Goal: Communication & Community: Answer question/provide support

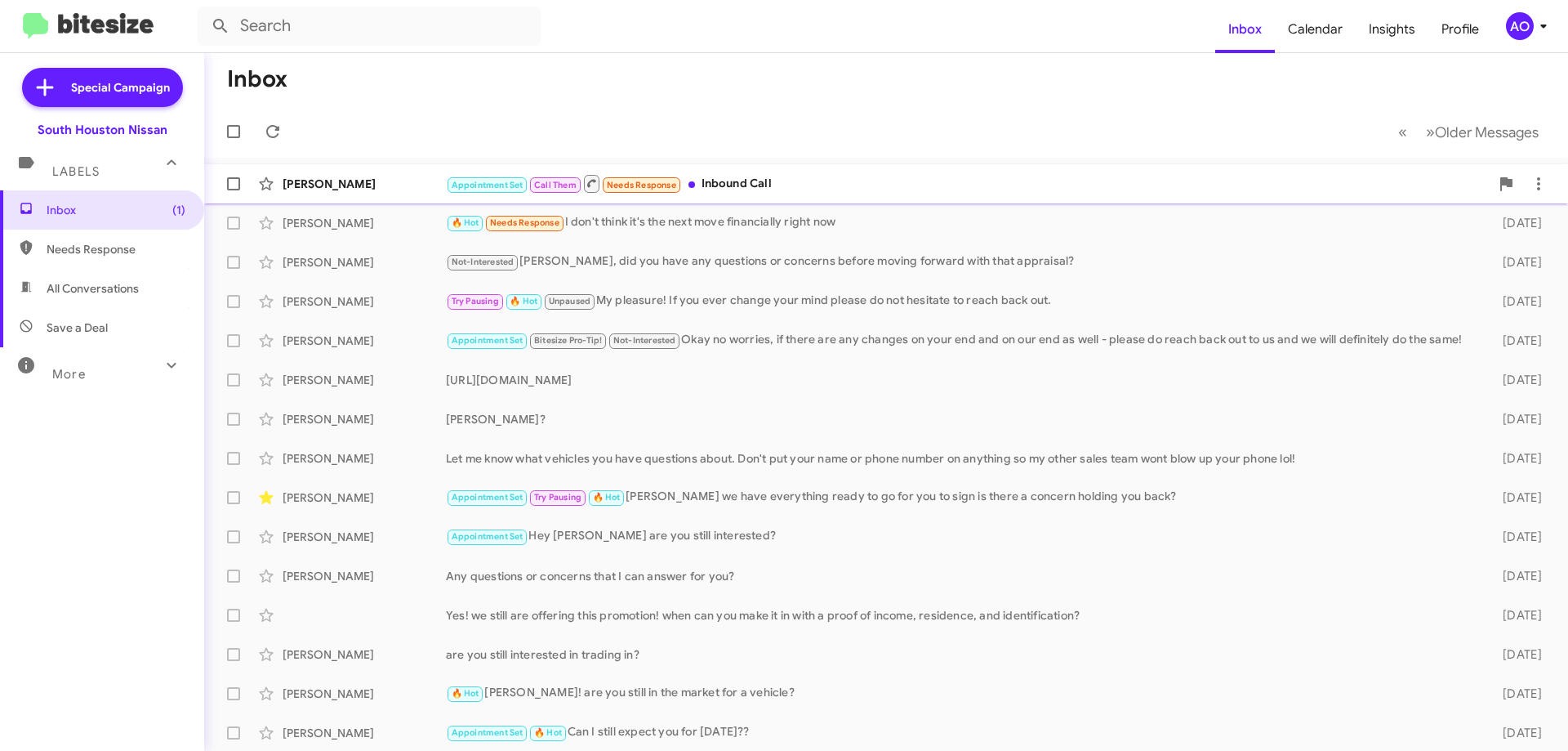
click at [842, 194] on div "Appointment Set Call Them Needs Response Inbound Call" at bounding box center [968, 183] width 1044 height 21
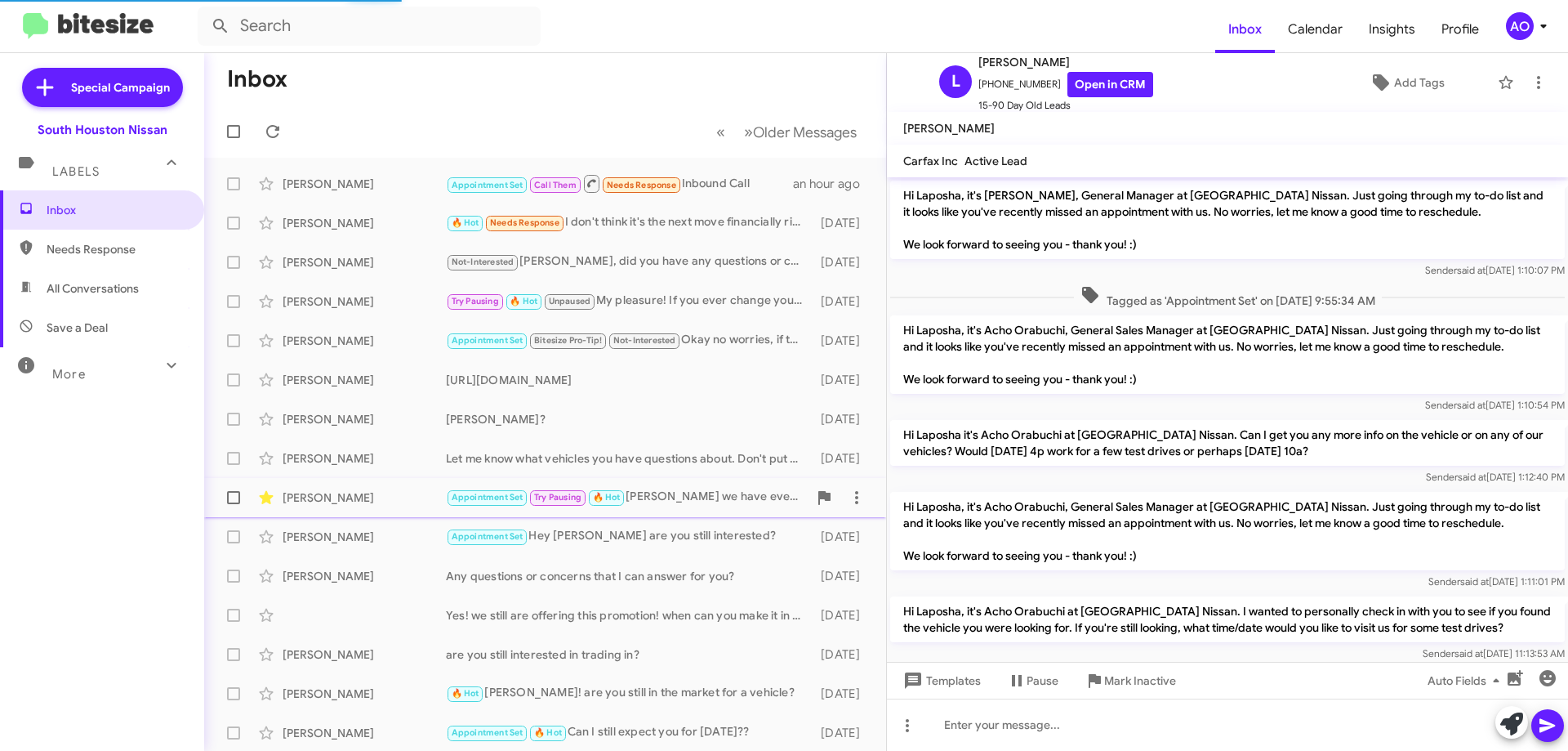
scroll to position [399, 0]
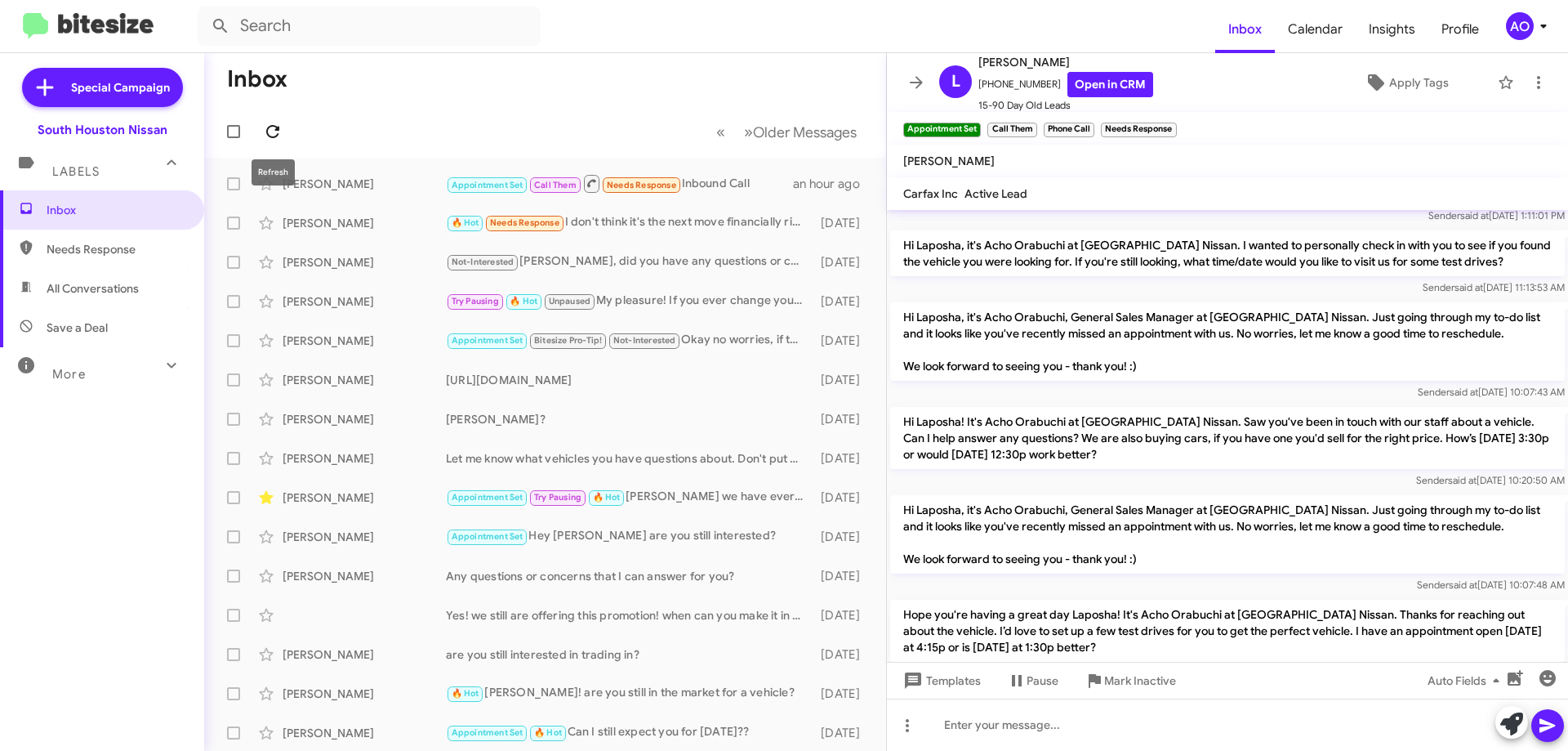
click at [284, 129] on span at bounding box center [272, 132] width 33 height 20
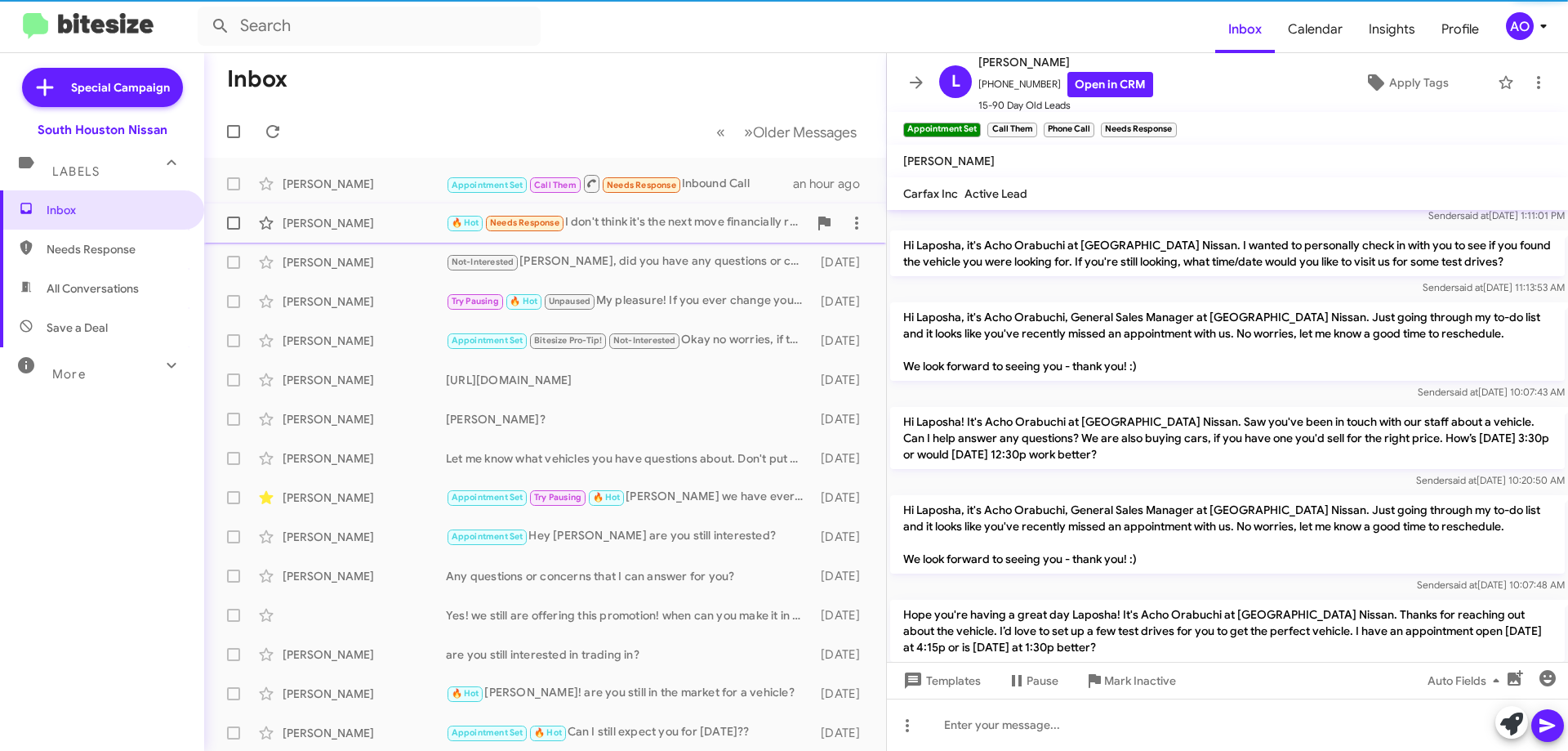
click at [755, 228] on div "🔥 Hot Needs Response I don't think it's the next move financially right now" at bounding box center [627, 223] width 362 height 19
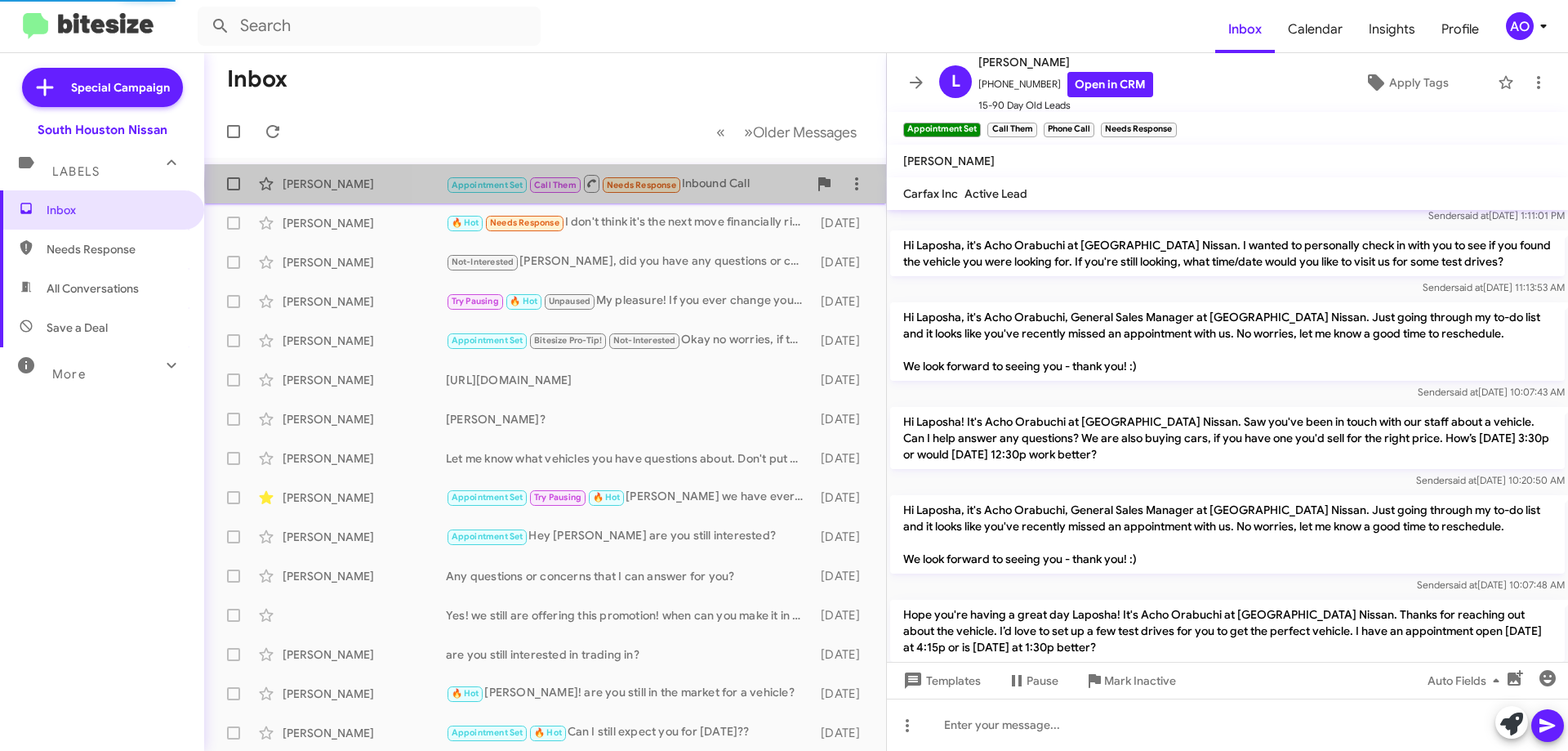
click at [757, 184] on div "Appointment Set Call Them Needs Response Inbound Call" at bounding box center [627, 183] width 362 height 21
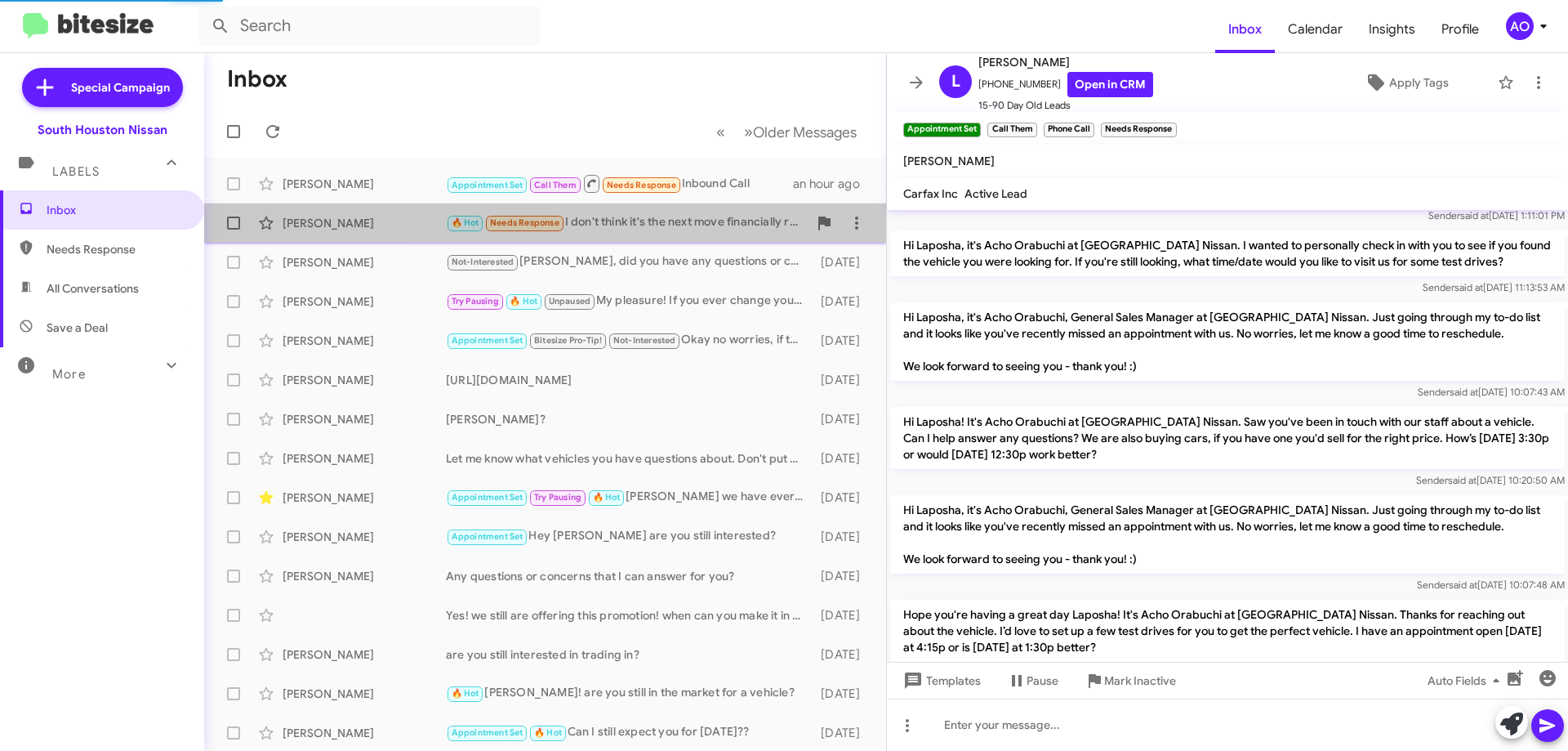
click at [738, 222] on div "🔥 Hot Needs Response I don't think it's the next move financially right now" at bounding box center [627, 223] width 362 height 19
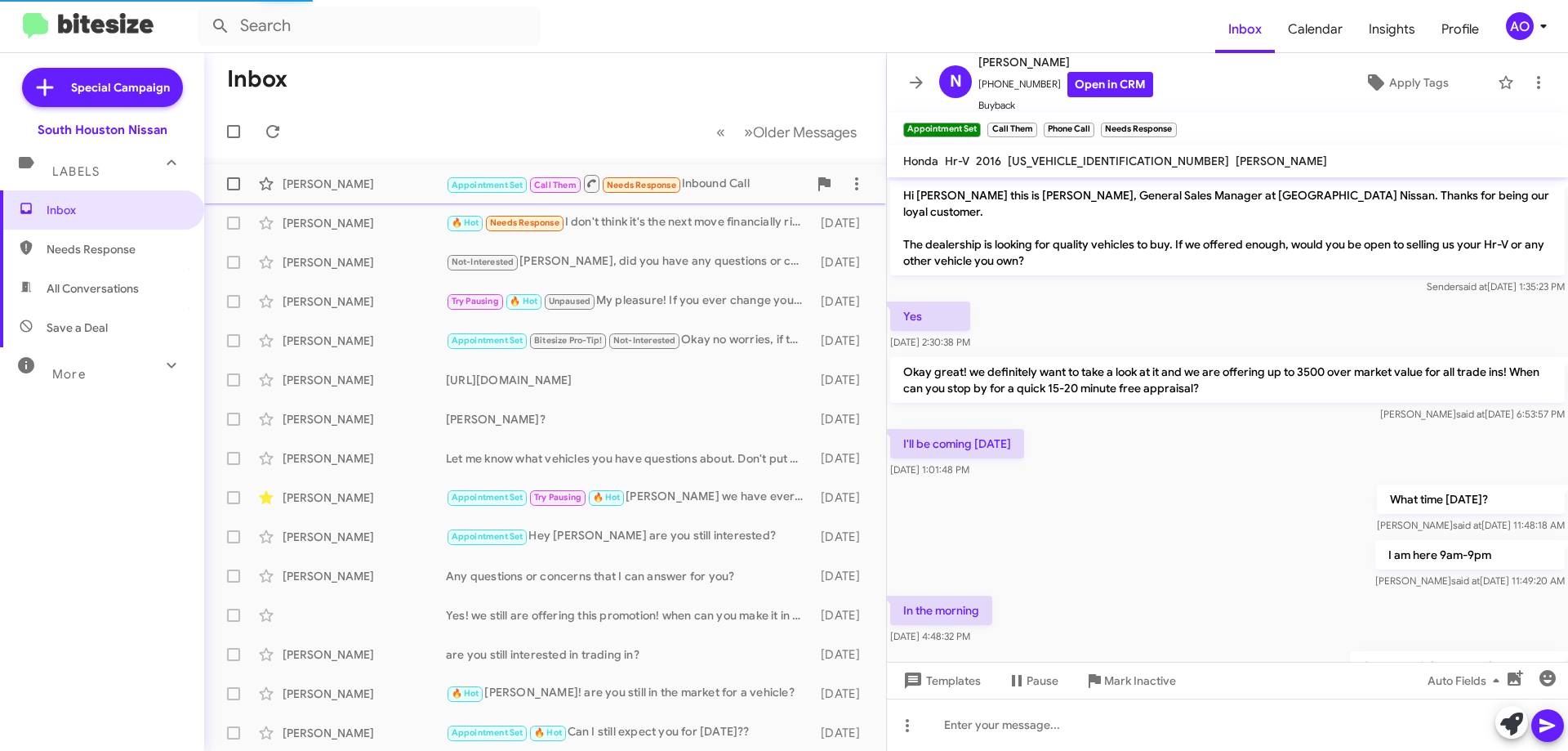
click at [742, 191] on div "Appointment Set Call Them Needs Response Inbound Call" at bounding box center [627, 183] width 362 height 21
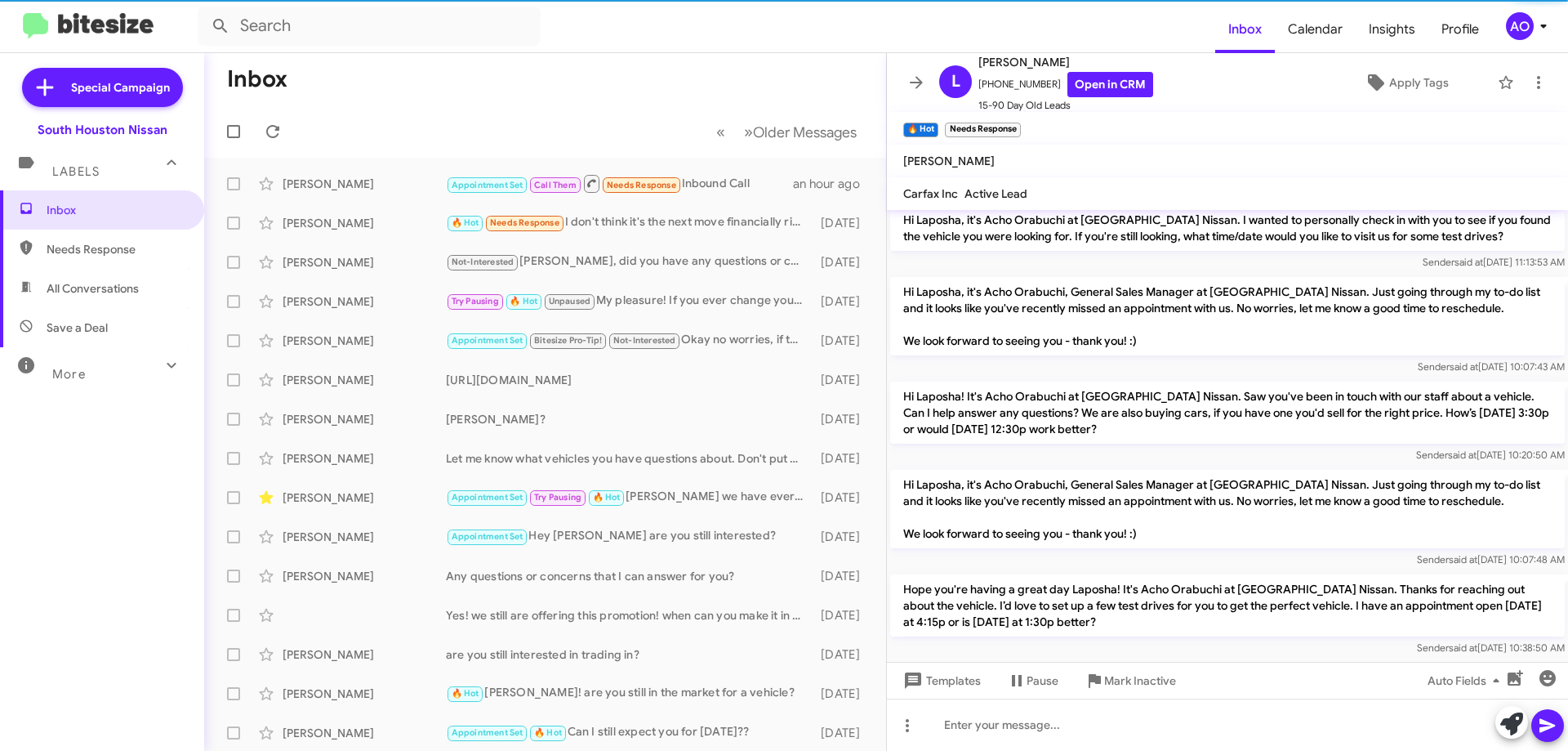
scroll to position [7, 0]
